Goal: Check status

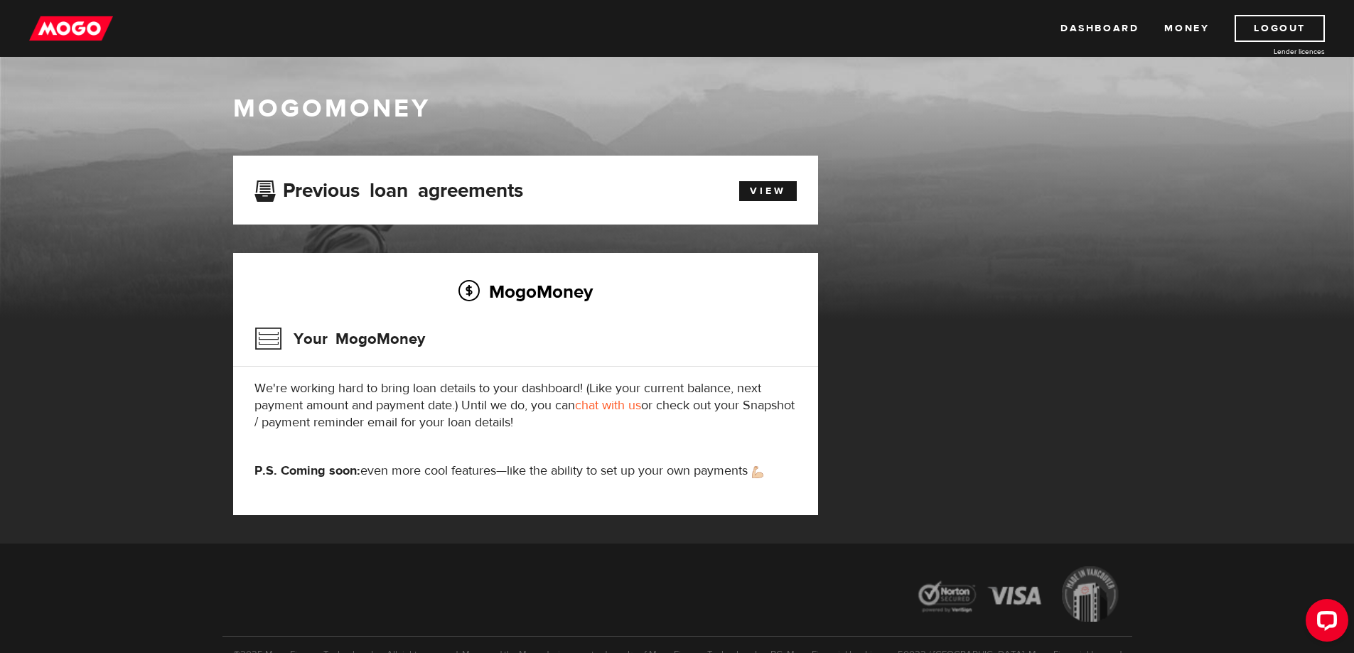
click at [84, 28] on img at bounding box center [71, 28] width 84 height 27
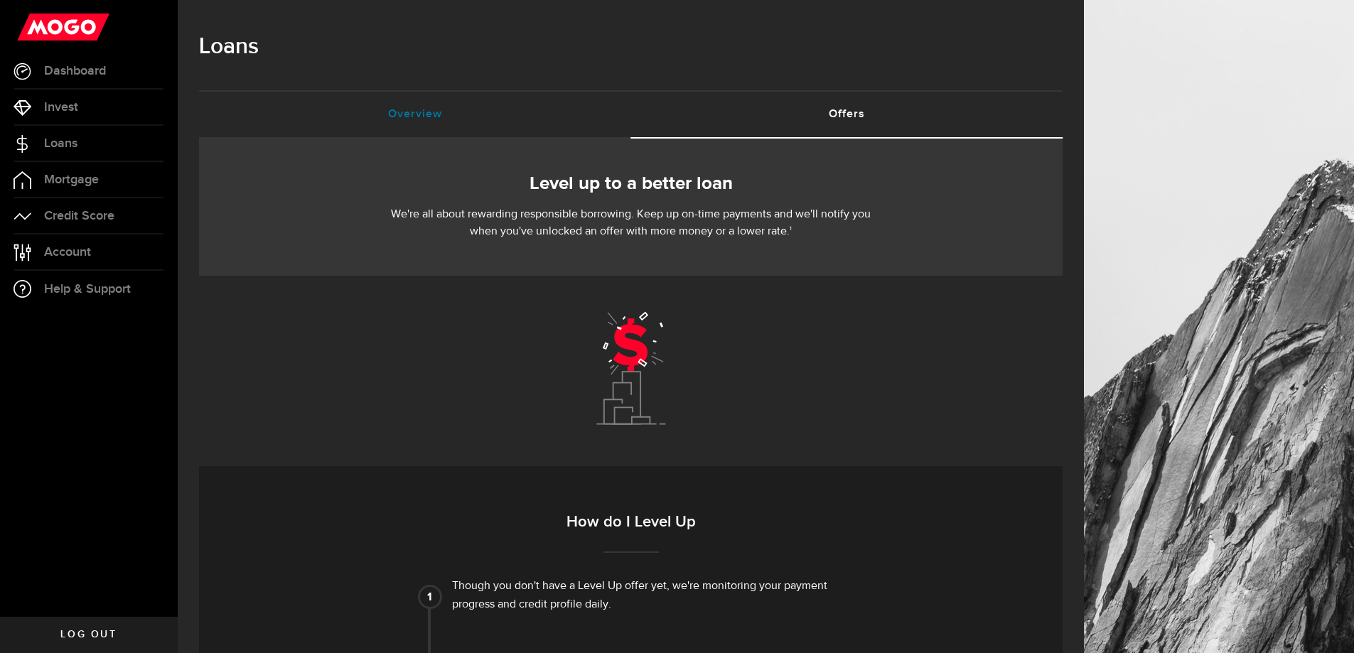
click at [435, 124] on link "Overview (requires attention)" at bounding box center [415, 114] width 432 height 45
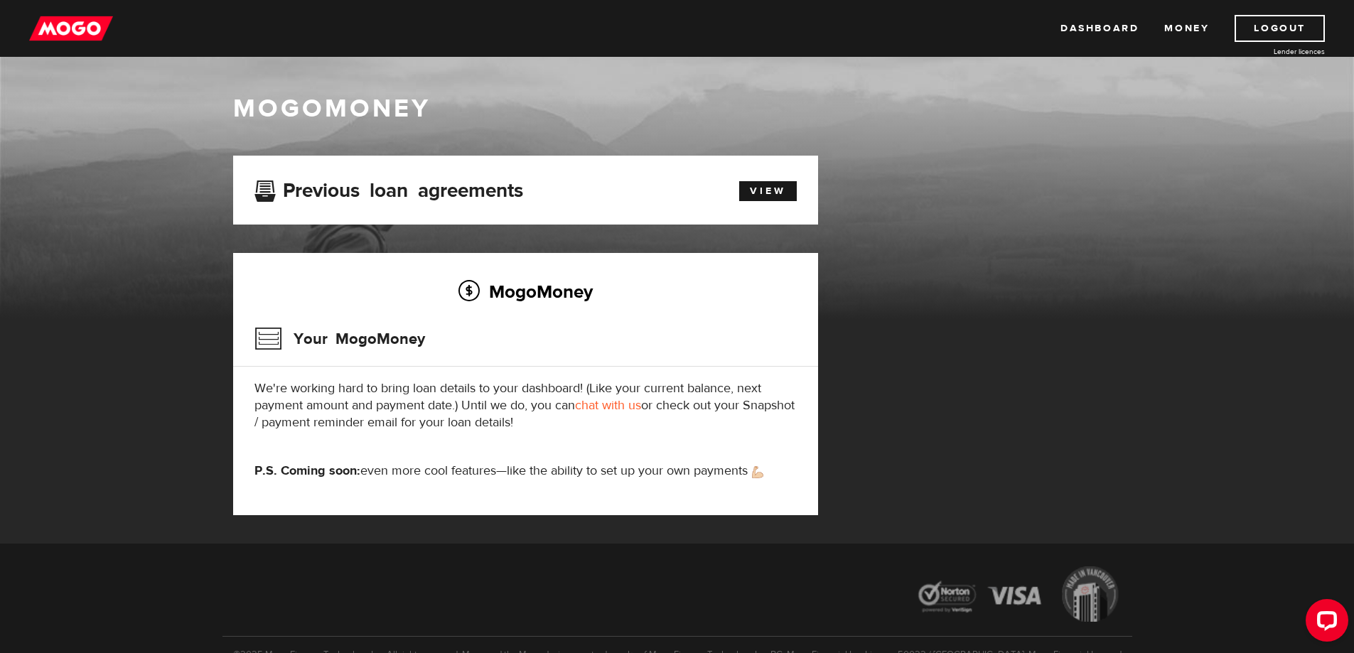
click at [56, 25] on img at bounding box center [71, 28] width 84 height 27
click at [1202, 31] on link "Money" at bounding box center [1186, 28] width 45 height 27
click at [54, 30] on img at bounding box center [71, 28] width 84 height 27
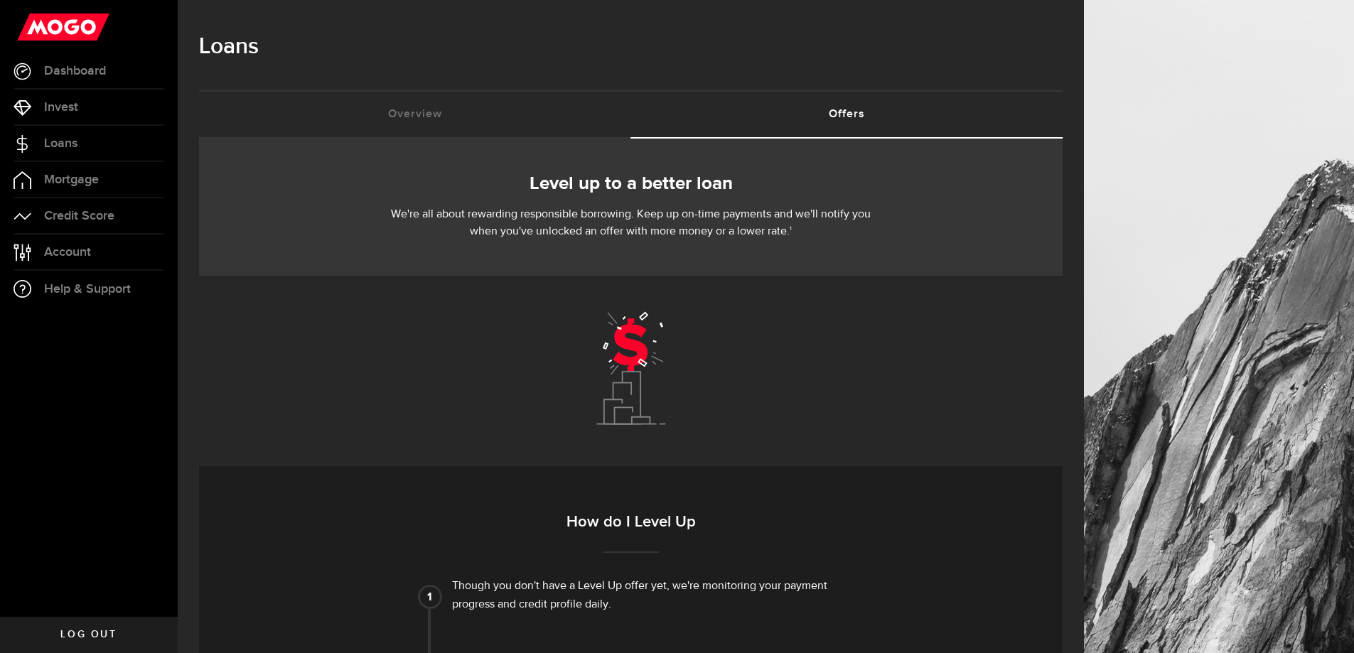
click at [593, 183] on h2 "Level up to a better loan" at bounding box center [630, 184] width 821 height 30
click at [586, 219] on p "We're all about rewarding responsible borrowing. Keep up on-time payments and w…" at bounding box center [631, 223] width 490 height 34
click at [421, 105] on link "Overview (requires attention)" at bounding box center [415, 114] width 432 height 45
